Goal: Information Seeking & Learning: Learn about a topic

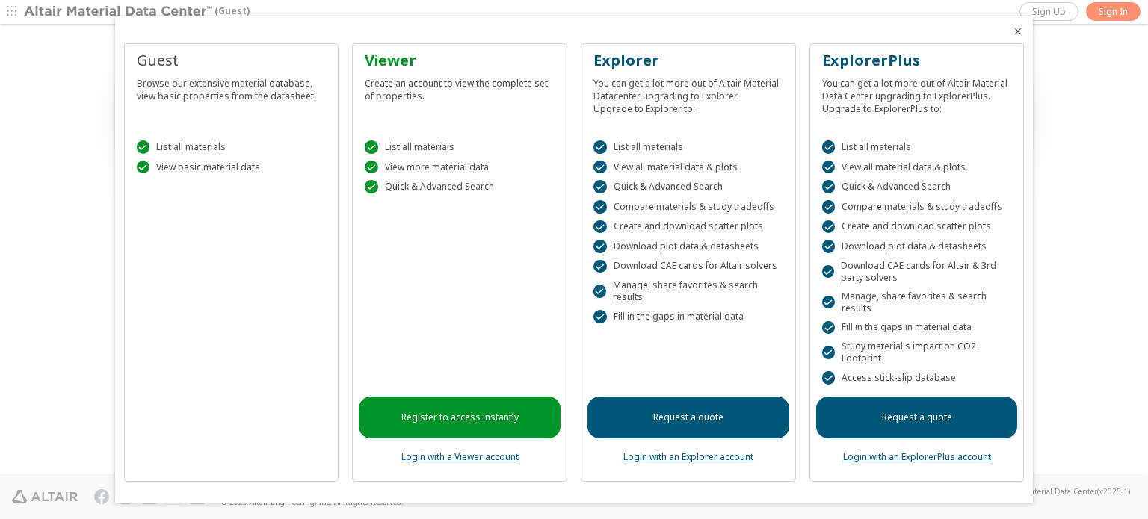
click at [1012, 31] on icon "Close" at bounding box center [1018, 31] width 12 height 12
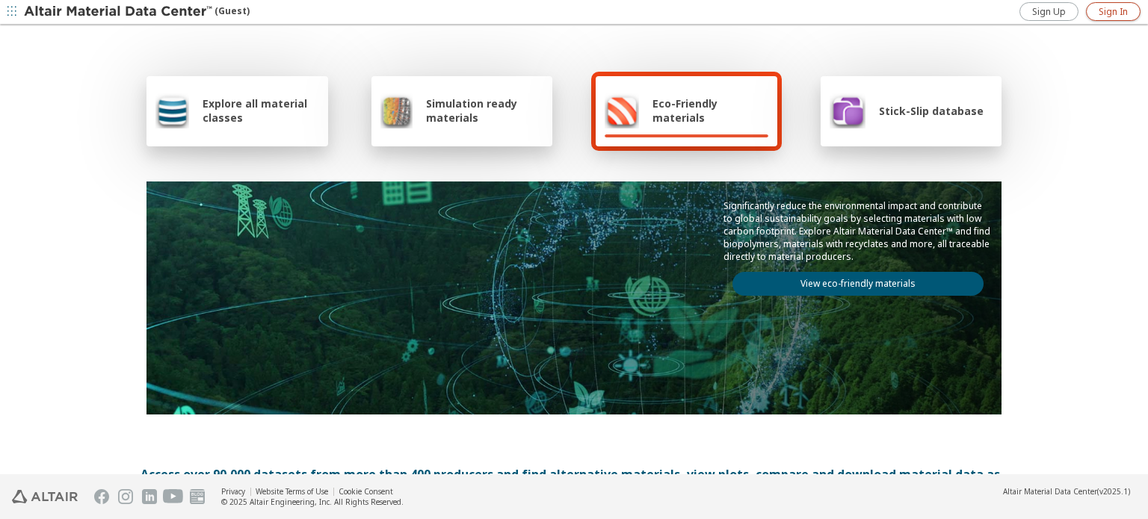
click at [1108, 13] on span "Sign In" at bounding box center [1112, 12] width 29 height 12
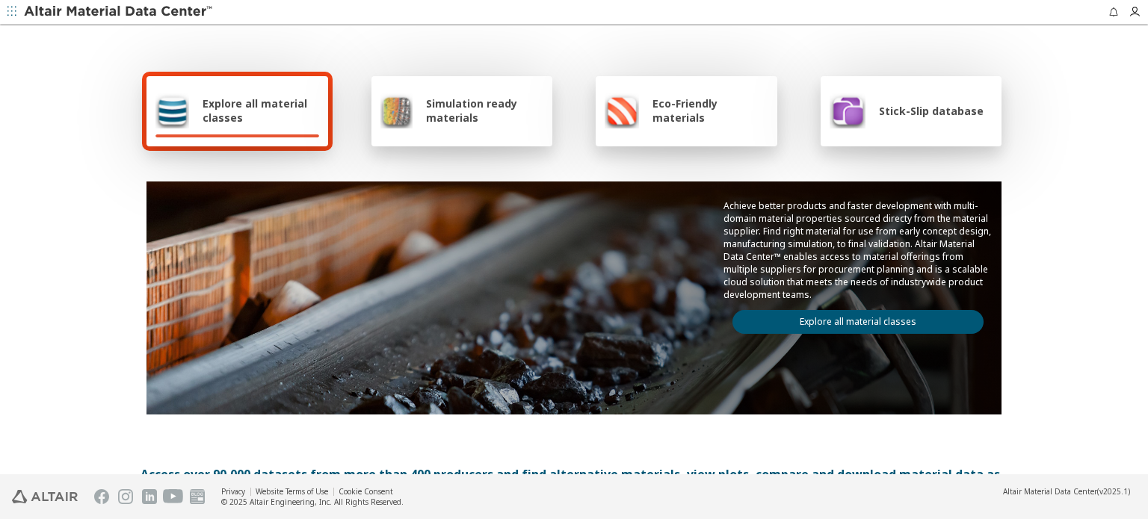
click at [223, 114] on span "Explore all material classes" at bounding box center [261, 110] width 117 height 28
click at [265, 107] on span "Explore all material classes" at bounding box center [261, 110] width 117 height 28
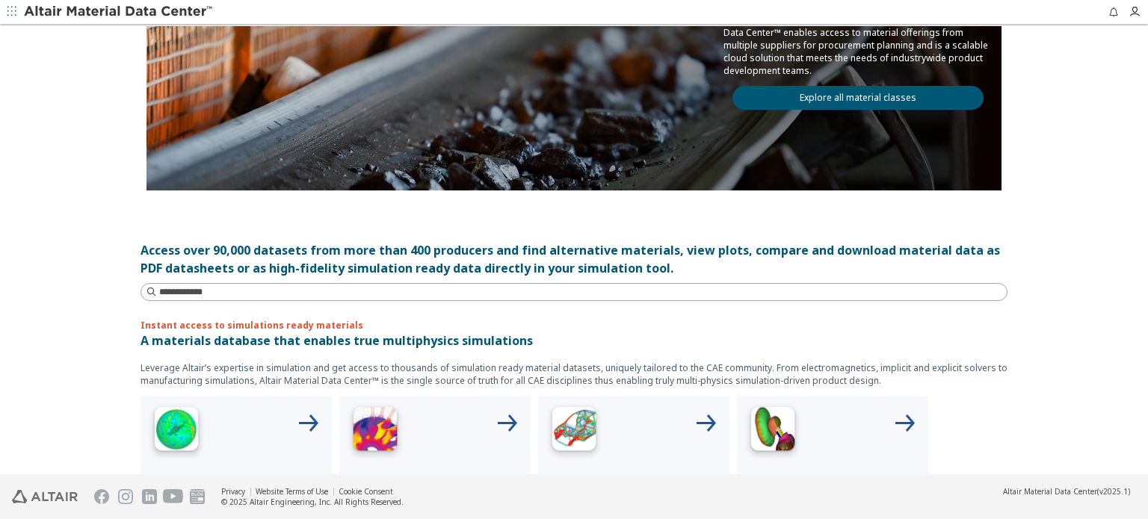
scroll to position [299, 0]
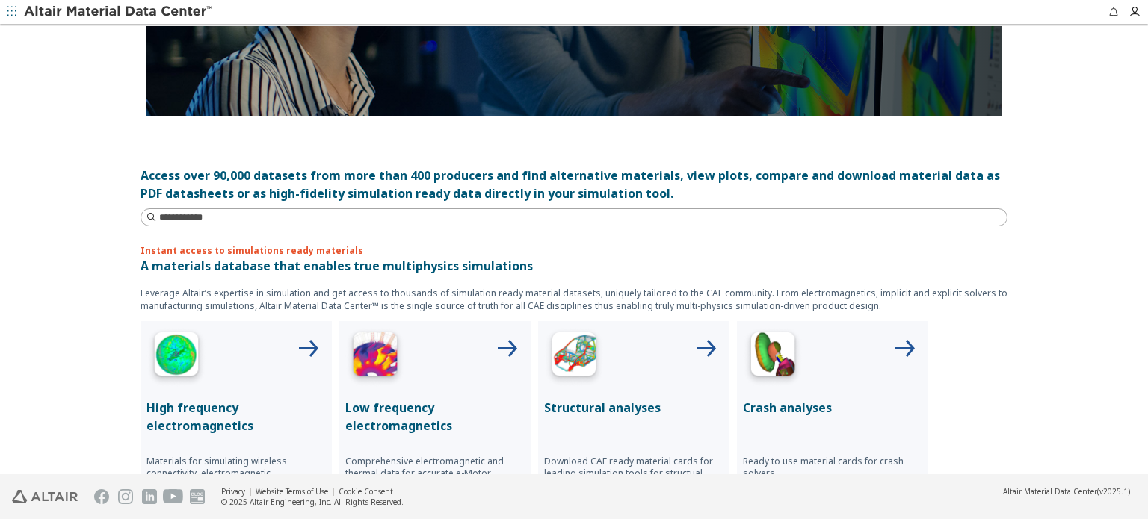
click at [568, 355] on img at bounding box center [574, 357] width 60 height 60
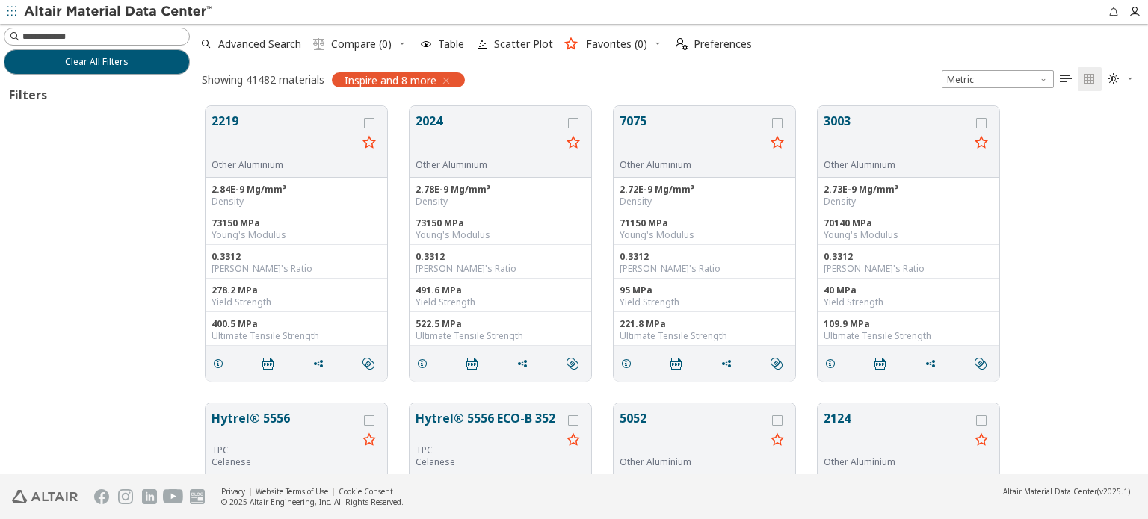
scroll to position [12, 12]
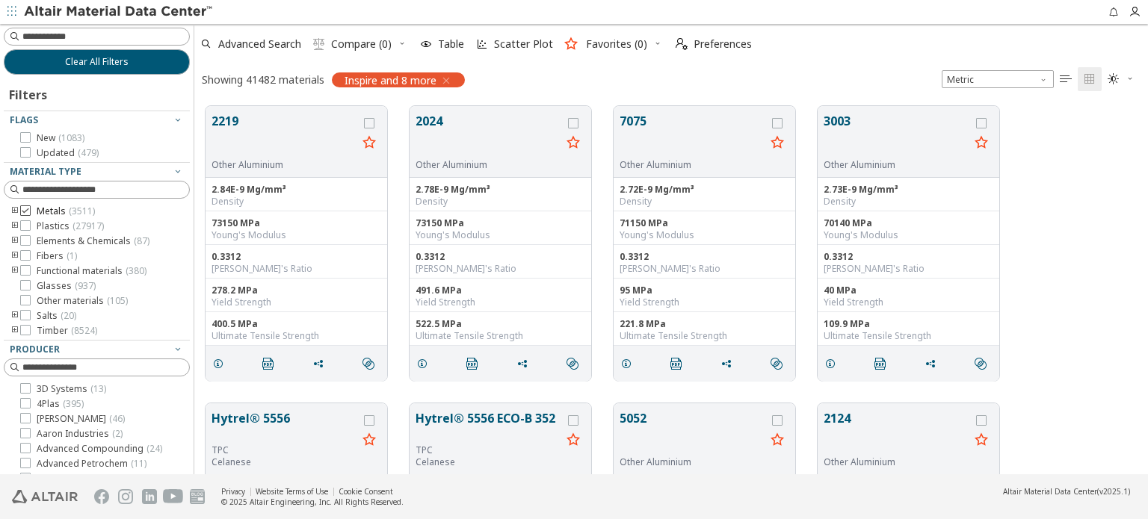
click at [28, 209] on icon at bounding box center [25, 210] width 10 height 10
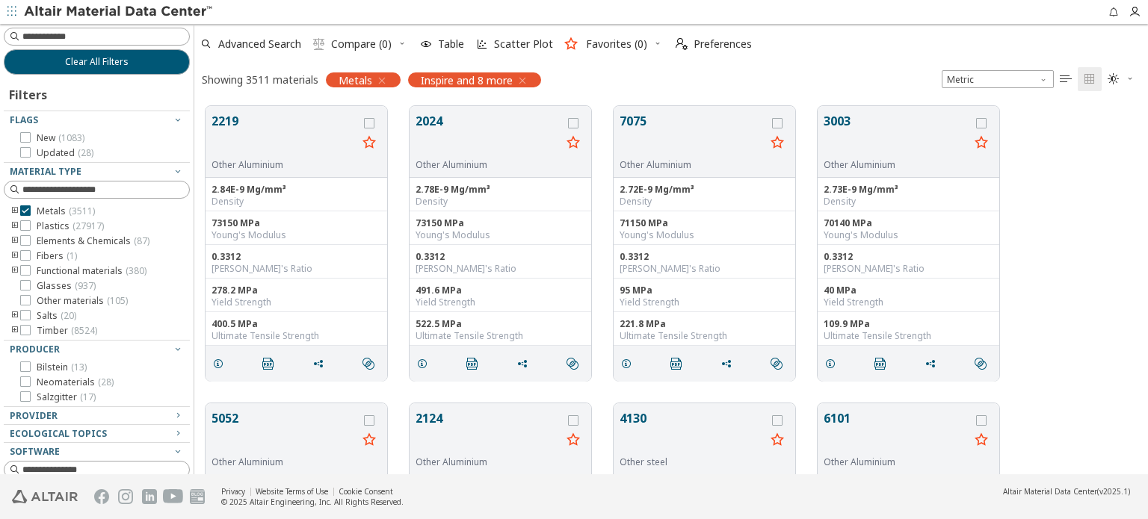
scroll to position [75, 0]
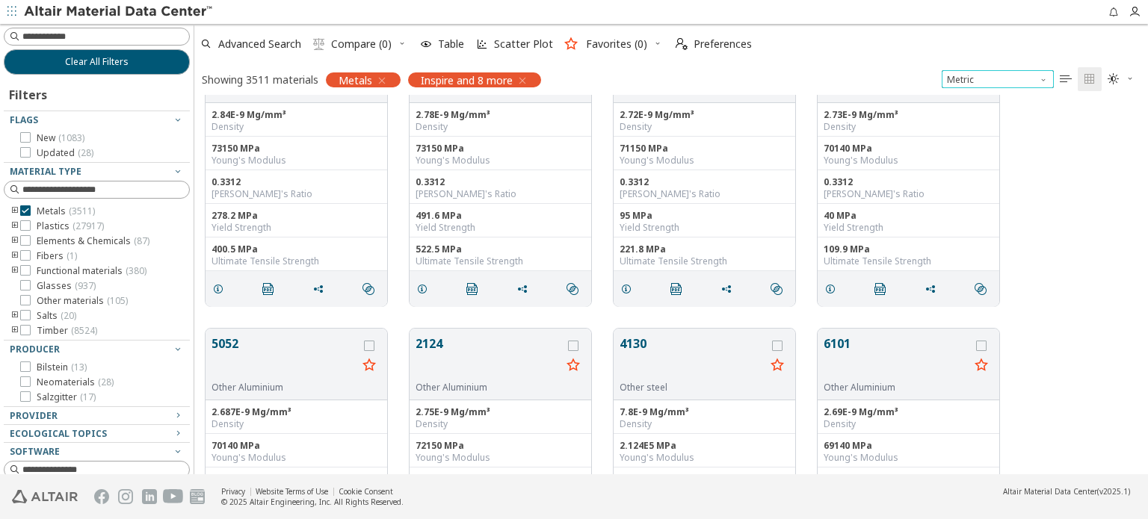
click at [1048, 80] on span "Unit System" at bounding box center [1045, 76] width 12 height 12
click at [1090, 194] on div "2219 Other Aluminium 2.84E-9 Mg/mm³ Density 73150 MPa Young's Modulus 0.3312 Po…" at bounding box center [670, 168] width 953 height 297
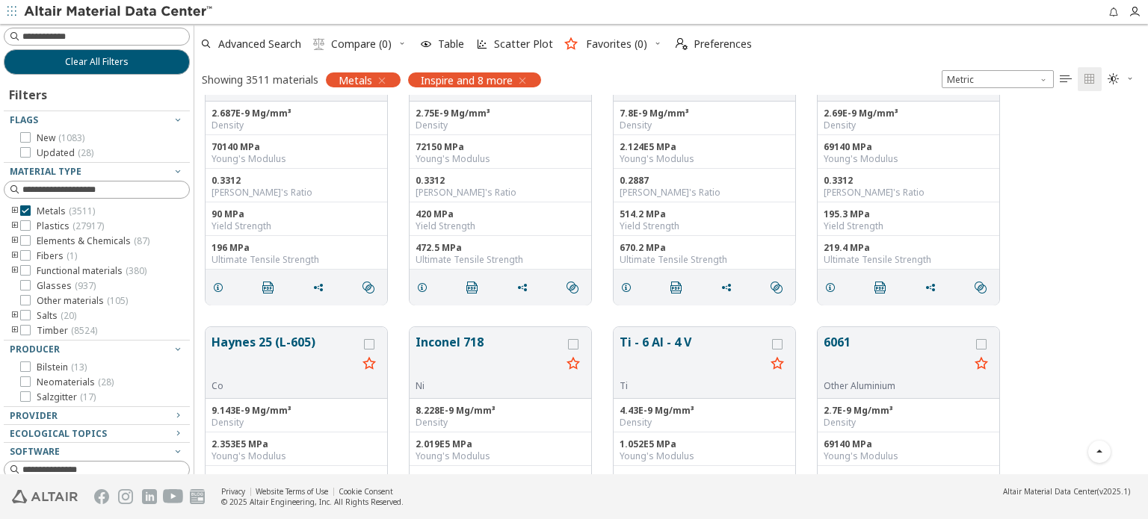
scroll to position [523, 0]
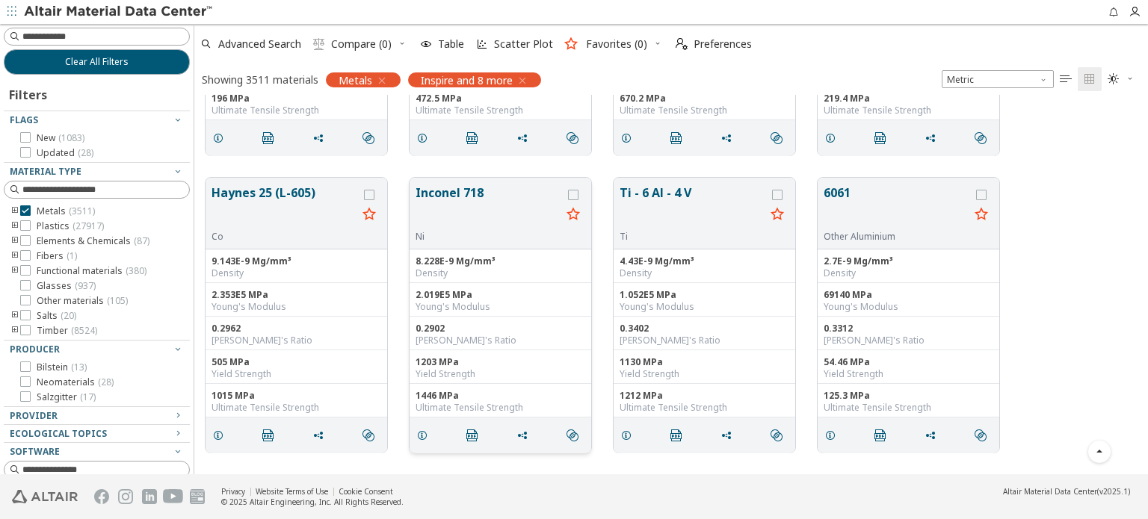
click at [463, 194] on button "Inconel 718" at bounding box center [488, 207] width 146 height 47
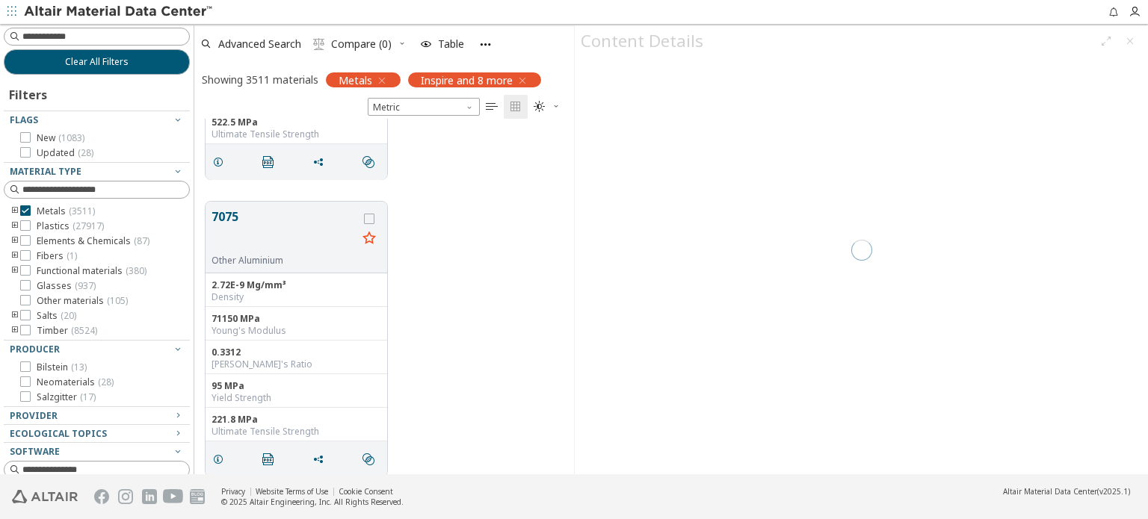
scroll to position [2621, 0]
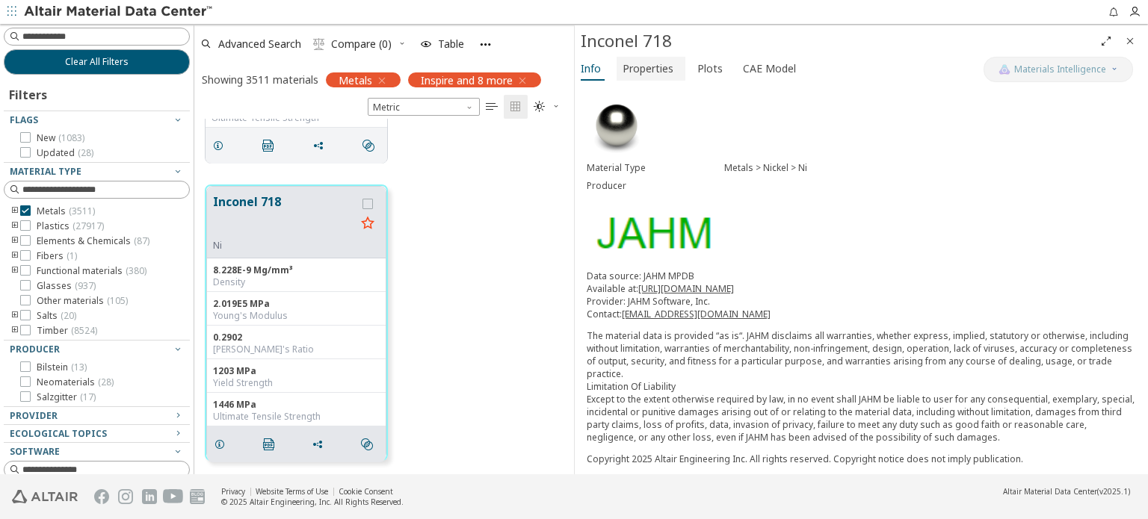
click at [651, 67] on span "Properties" at bounding box center [647, 69] width 51 height 24
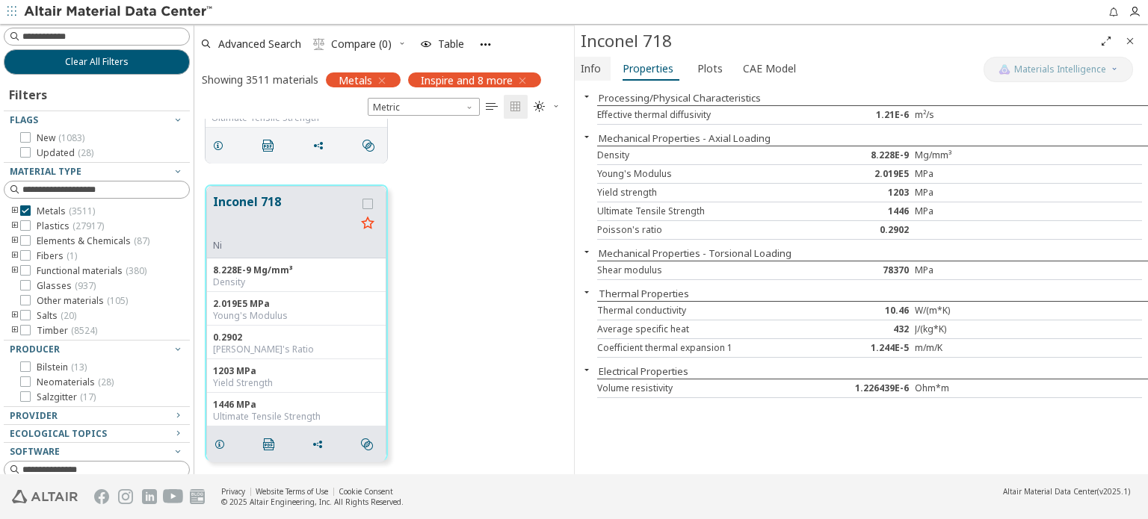
click at [593, 67] on span "Info" at bounding box center [591, 69] width 20 height 24
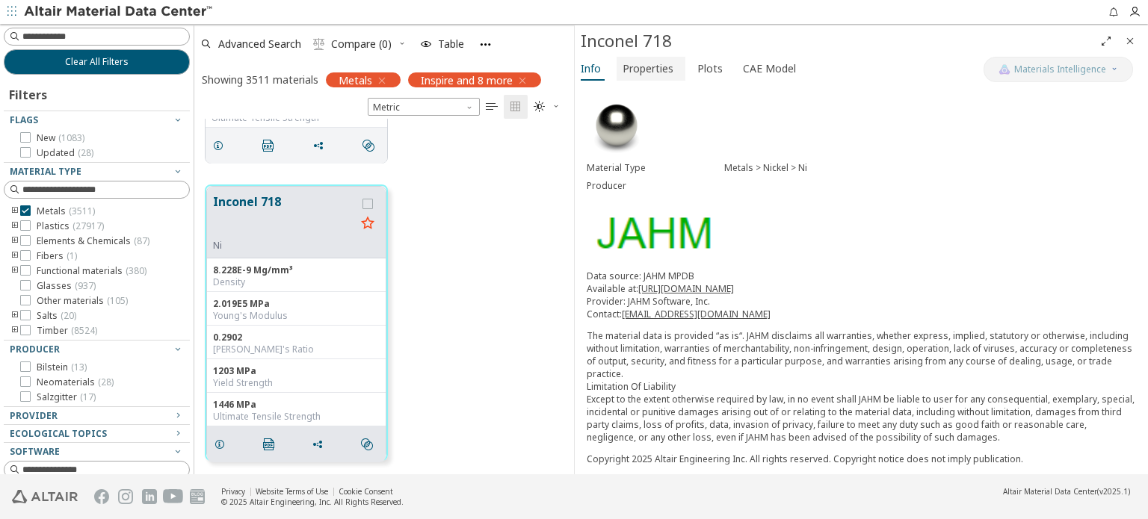
click at [659, 72] on span "Properties" at bounding box center [647, 69] width 51 height 24
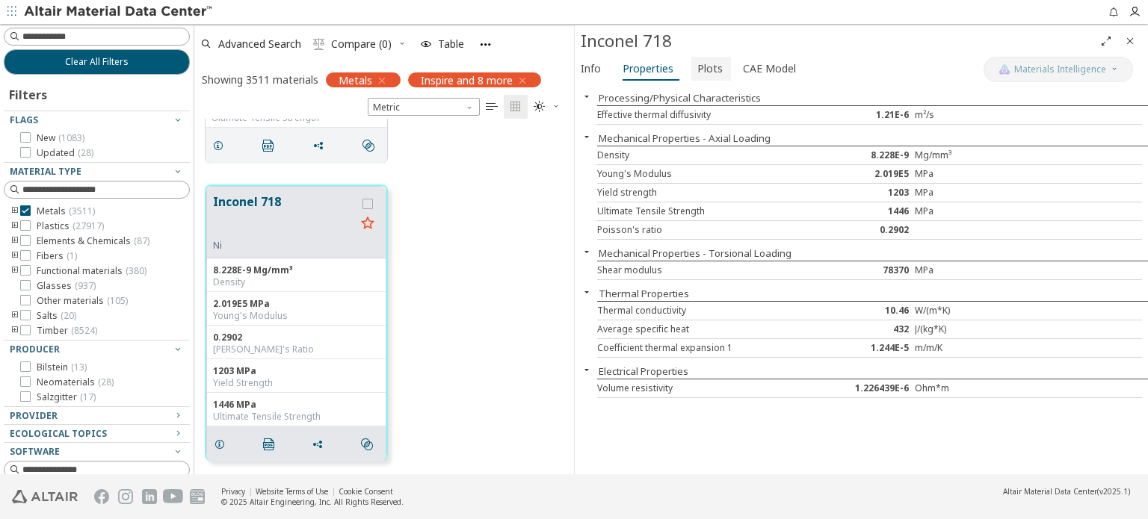
click at [713, 73] on span "Plots" at bounding box center [709, 69] width 25 height 24
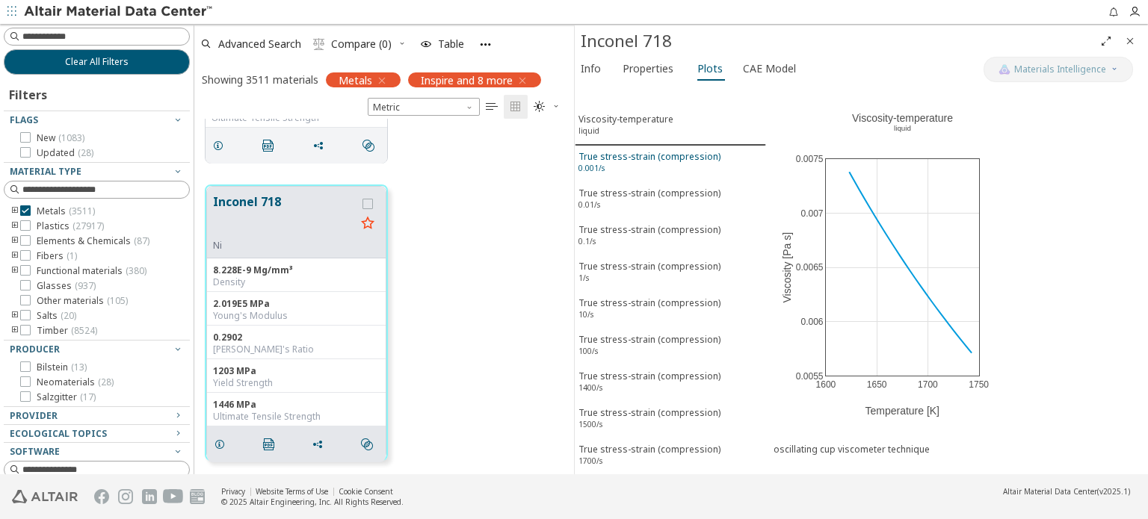
click at [624, 161] on div "True stress-strain (compression) 0.001/s" at bounding box center [649, 164] width 142 height 28
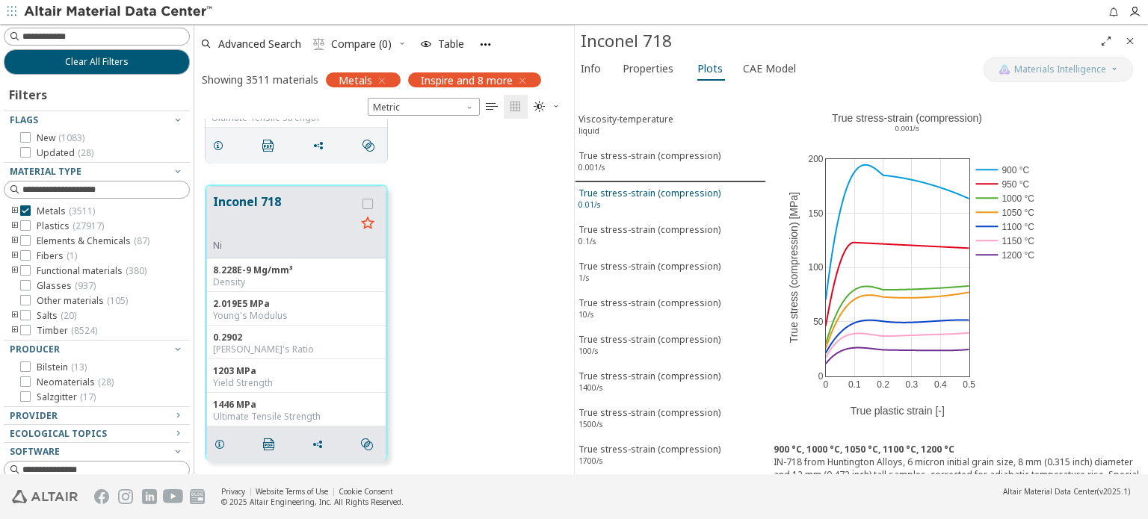
click at [624, 189] on div "True stress-strain (compression) 0.01/s" at bounding box center [649, 201] width 142 height 28
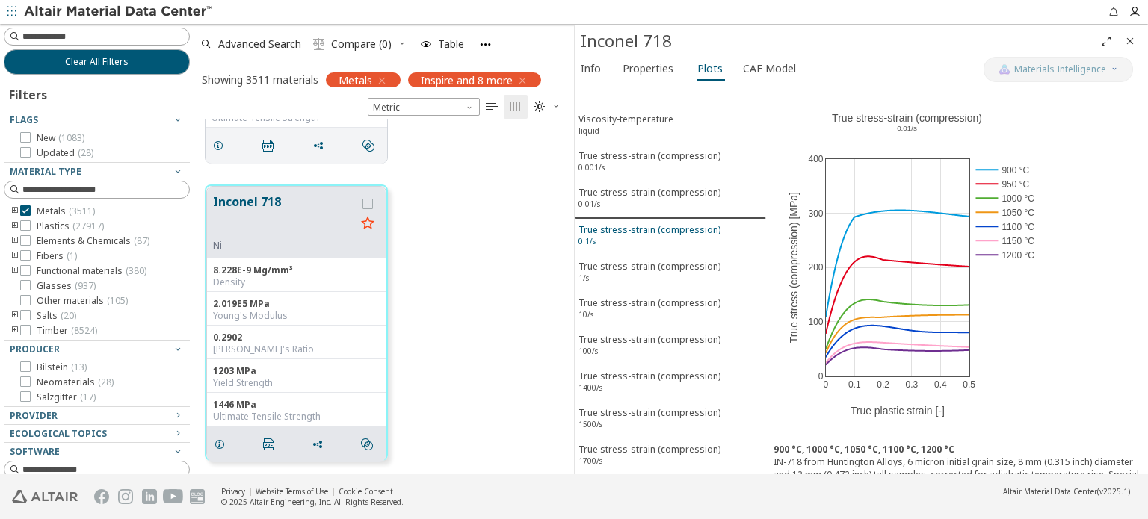
click at [625, 235] on div "True stress-strain (compression) 0.1/s" at bounding box center [649, 237] width 142 height 28
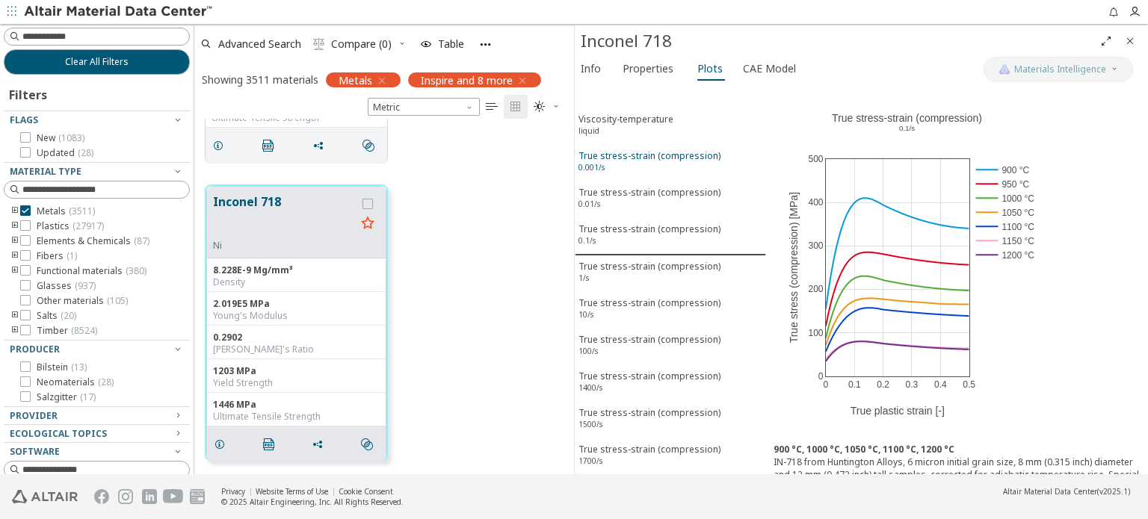
click at [637, 151] on div "True stress-strain (compression) 0.001/s" at bounding box center [649, 163] width 142 height 28
